Goal: Information Seeking & Learning: Learn about a topic

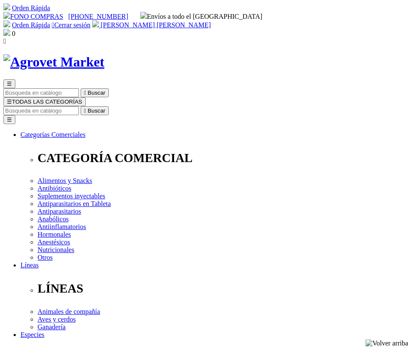
click at [79, 106] on input "Buscar" at bounding box center [41, 110] width 76 height 9
click at [12, 99] on span "☰" at bounding box center [9, 102] width 5 height 6
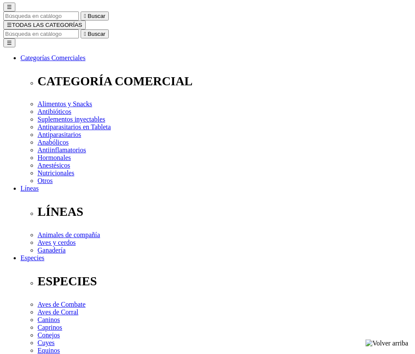
scroll to position [85, 0]
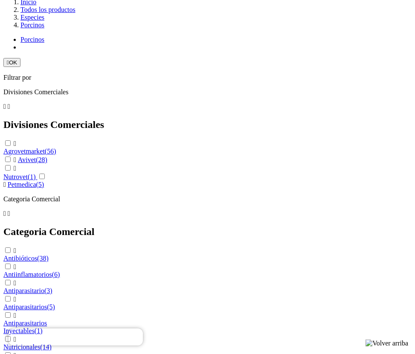
scroll to position [938, 0]
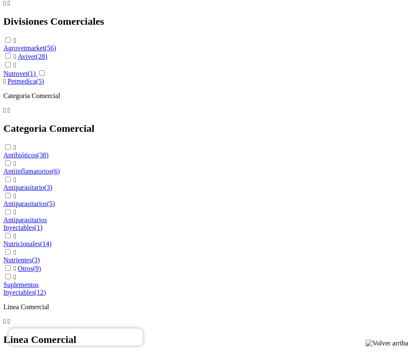
scroll to position [1078, 0]
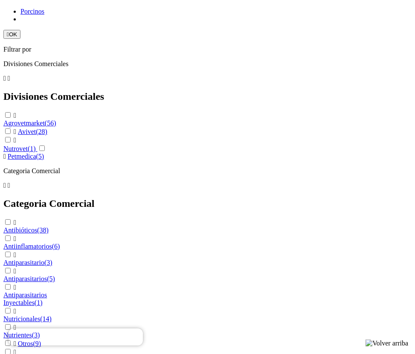
scroll to position [950, 0]
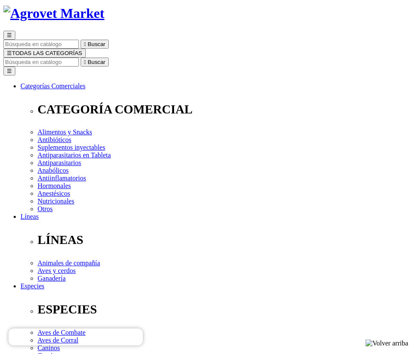
scroll to position [18, 0]
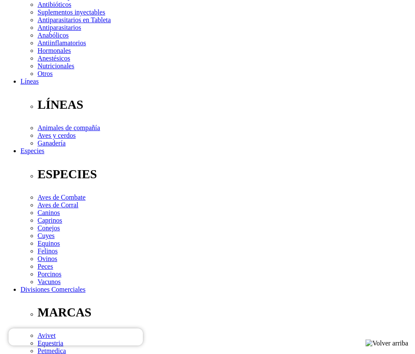
scroll to position [341, 0]
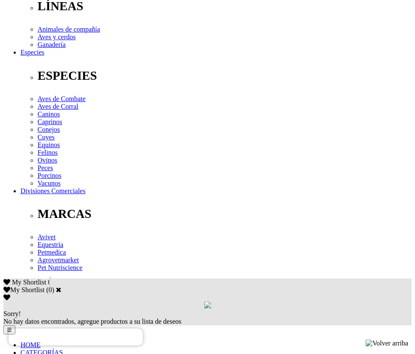
scroll to position [299, 0]
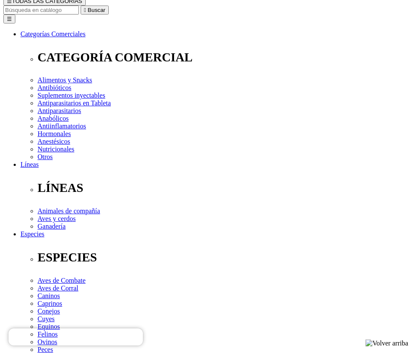
scroll to position [85, 0]
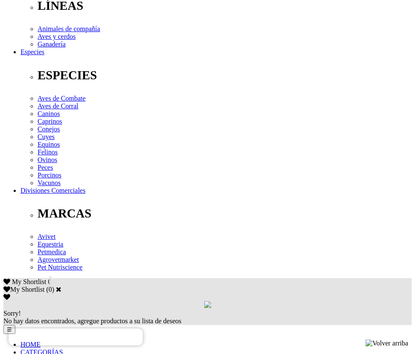
scroll to position [341, 0]
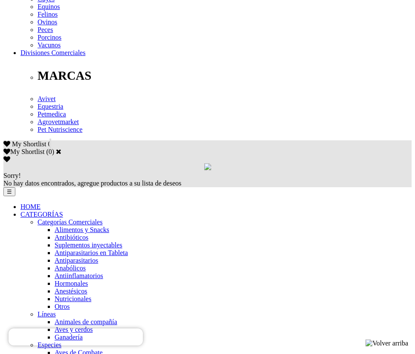
scroll to position [427, 0]
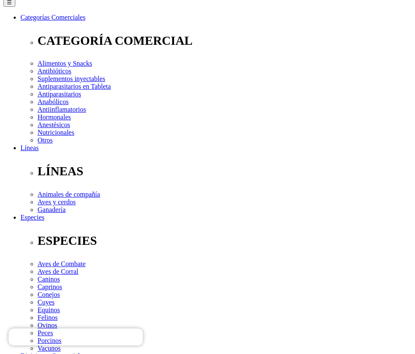
scroll to position [341, 0]
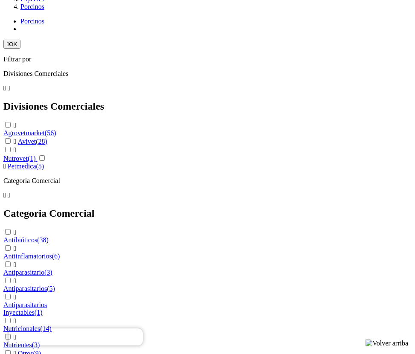
scroll to position [981, 0]
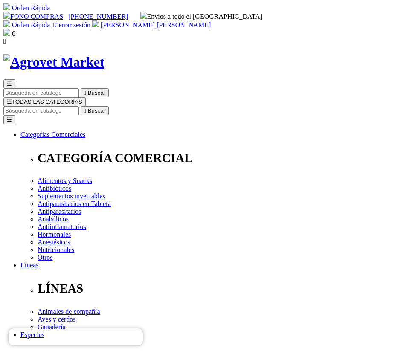
scroll to position [23, 0]
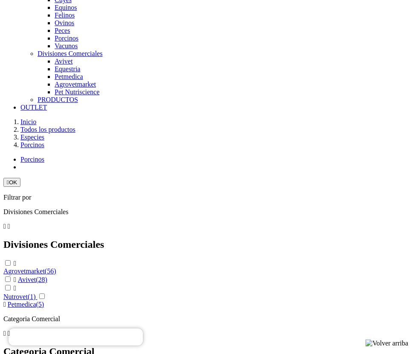
scroll to position [853, 0]
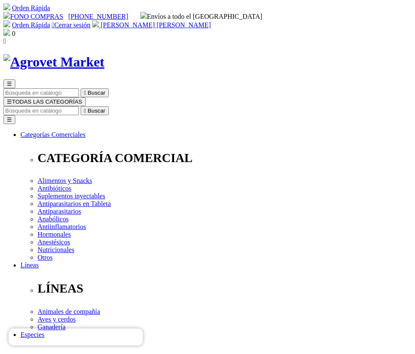
scroll to position [8, 0]
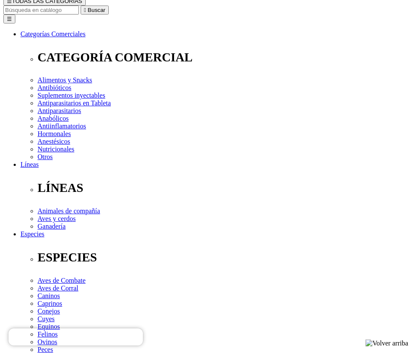
scroll to position [68, 0]
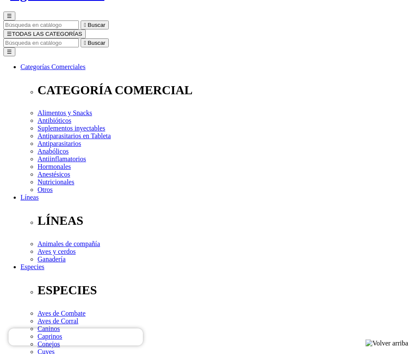
select select "205"
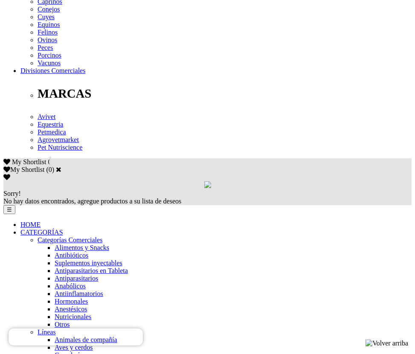
scroll to position [409, 0]
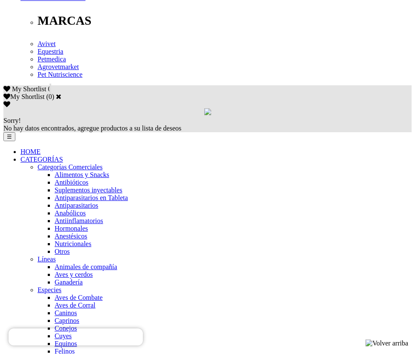
scroll to position [494, 0]
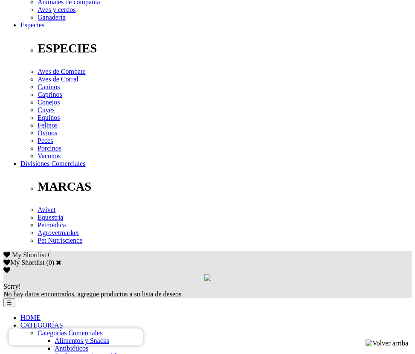
scroll to position [324, 0]
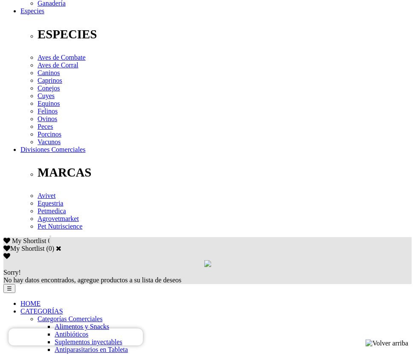
drag, startPoint x: 259, startPoint y: 231, endPoint x: 225, endPoint y: 231, distance: 34.1
copy p "Doxiciclina"
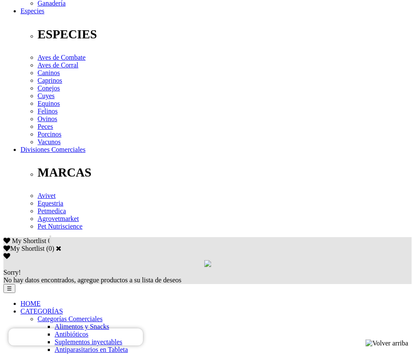
drag, startPoint x: 164, startPoint y: 230, endPoint x: 138, endPoint y: 230, distance: 25.6
copy p "Tilosina"
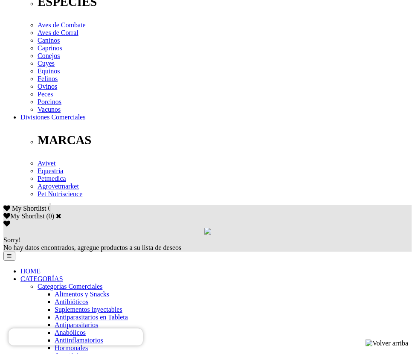
scroll to position [384, 0]
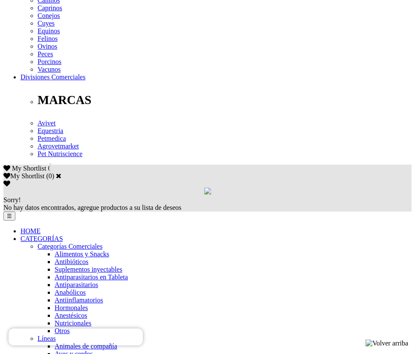
scroll to position [427, 0]
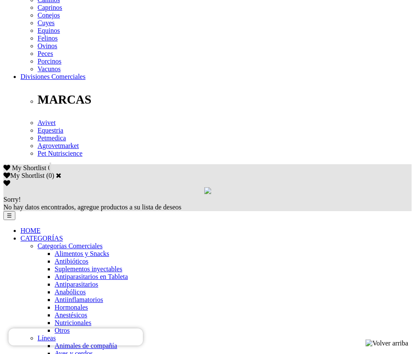
scroll to position [427, 0]
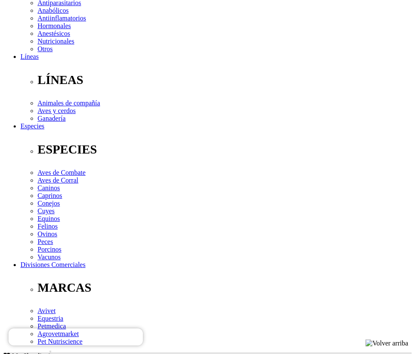
scroll to position [341, 0]
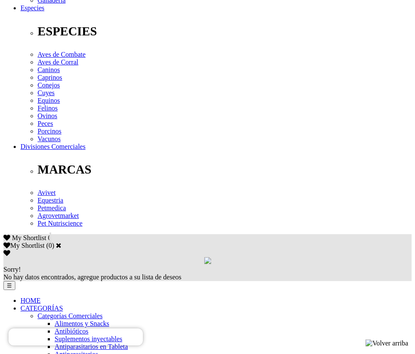
scroll to position [384, 0]
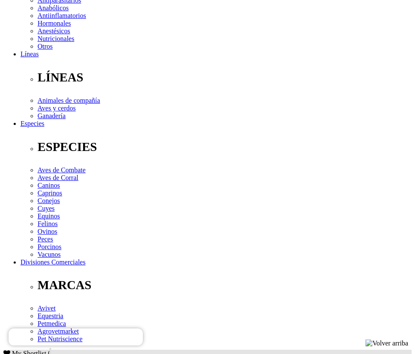
scroll to position [427, 0]
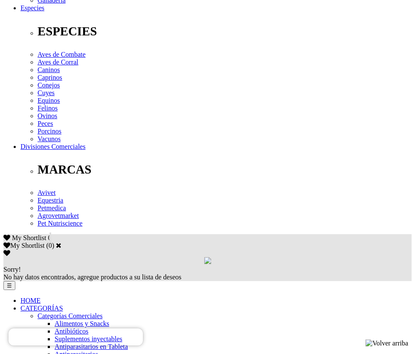
scroll to position [341, 0]
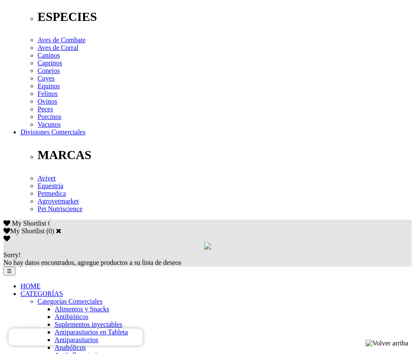
drag, startPoint x: 89, startPoint y: 196, endPoint x: 66, endPoint y: 196, distance: 23.0
copy p "Tilvalosina"
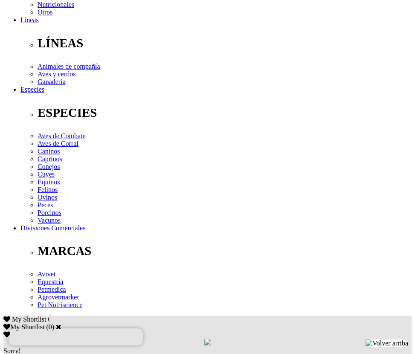
scroll to position [85, 0]
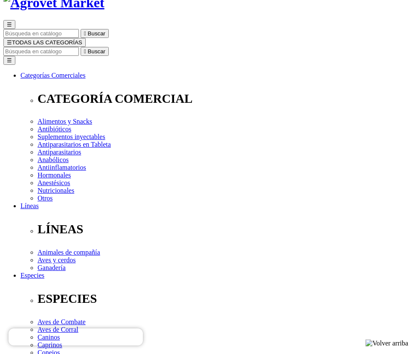
scroll to position [256, 0]
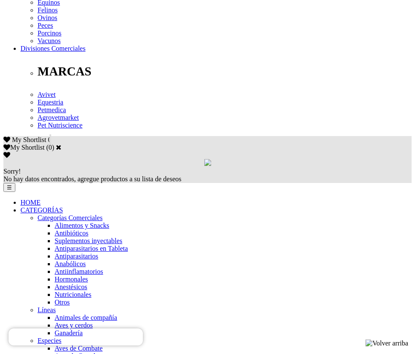
scroll to position [469, 0]
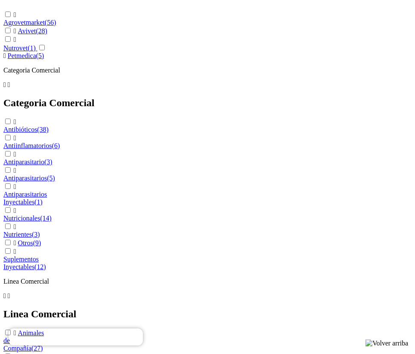
scroll to position [896, 0]
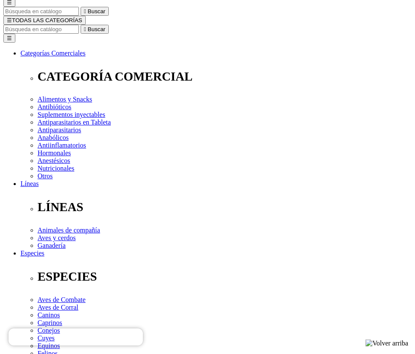
scroll to position [128, 0]
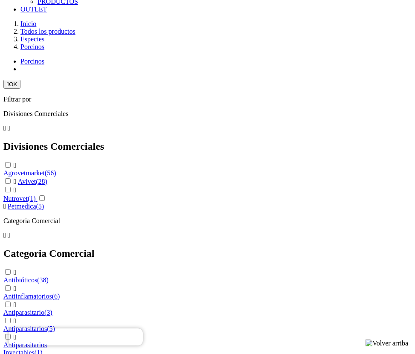
scroll to position [938, 0]
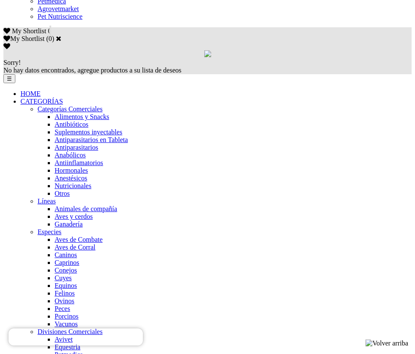
scroll to position [110, 0]
